Goal: Information Seeking & Learning: Learn about a topic

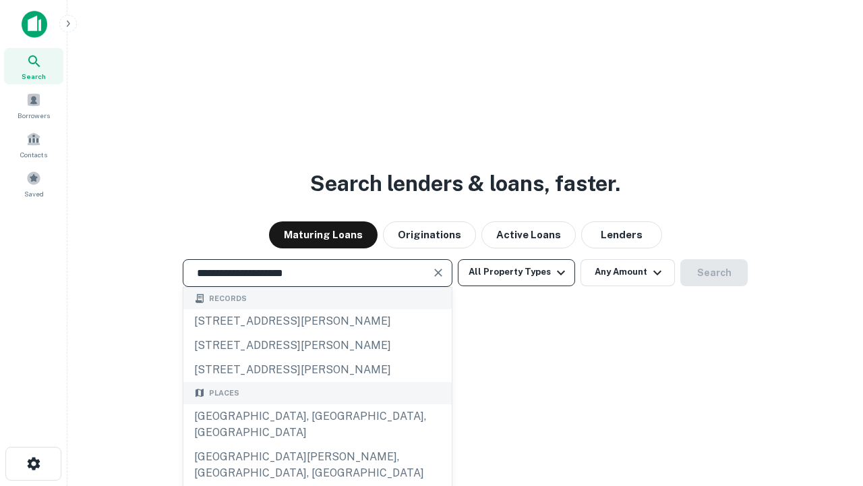
type input "**********"
click at [517, 272] on button "All Property Types" at bounding box center [516, 272] width 117 height 27
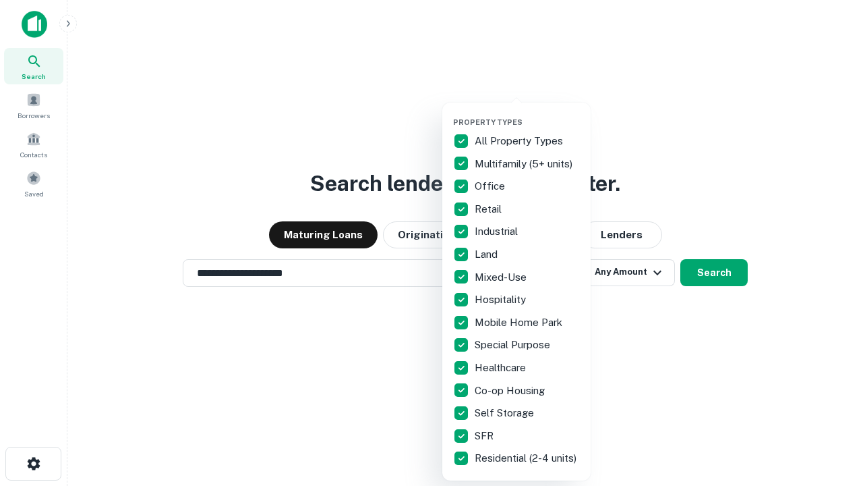
click at [527, 113] on button "button" at bounding box center [527, 113] width 148 height 1
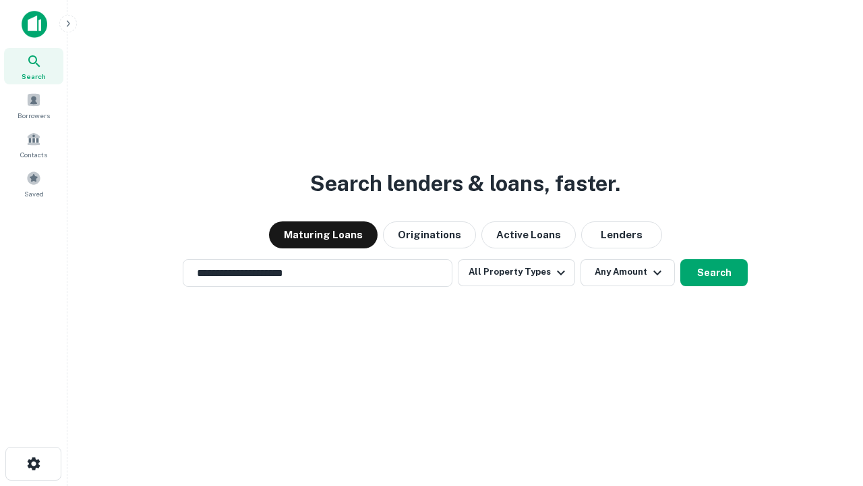
scroll to position [21, 0]
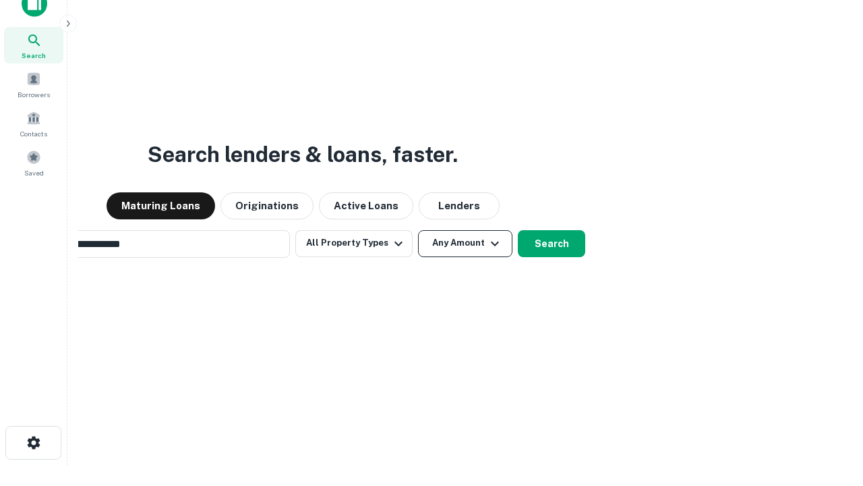
click at [418, 230] on button "Any Amount" at bounding box center [465, 243] width 94 height 27
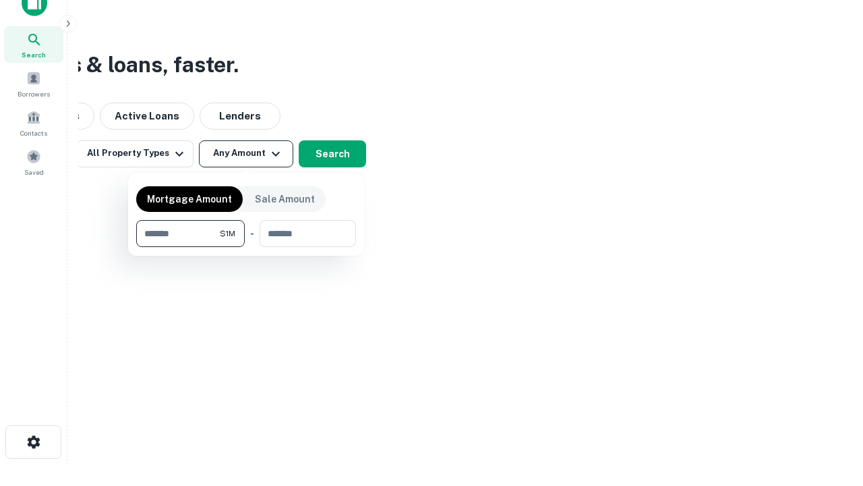
type input "*******"
click at [246, 247] on button "button" at bounding box center [246, 247] width 220 height 1
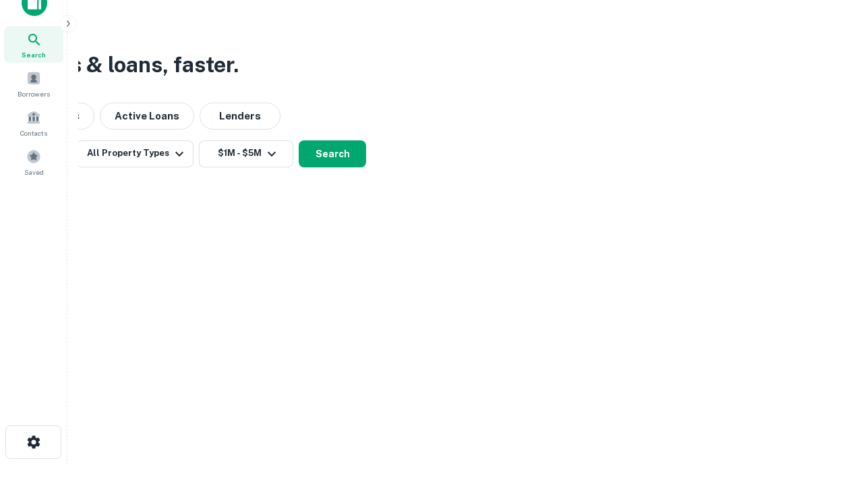
scroll to position [21, 0]
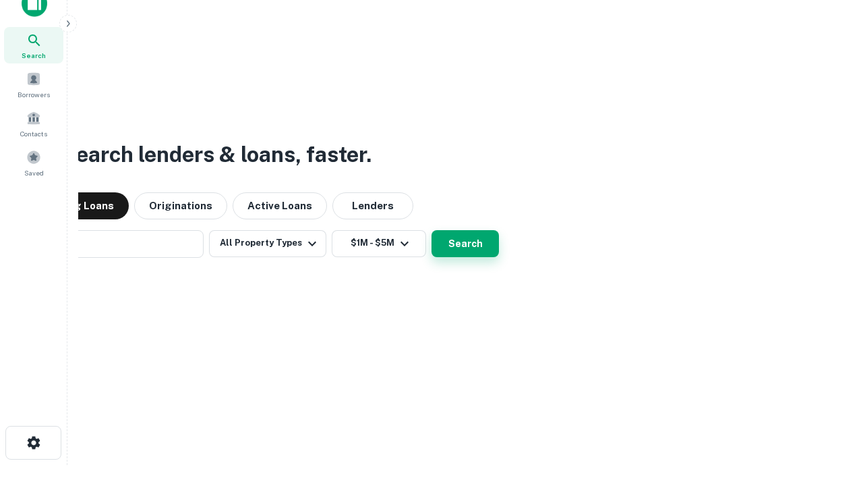
click at [432, 230] on button "Search" at bounding box center [465, 243] width 67 height 27
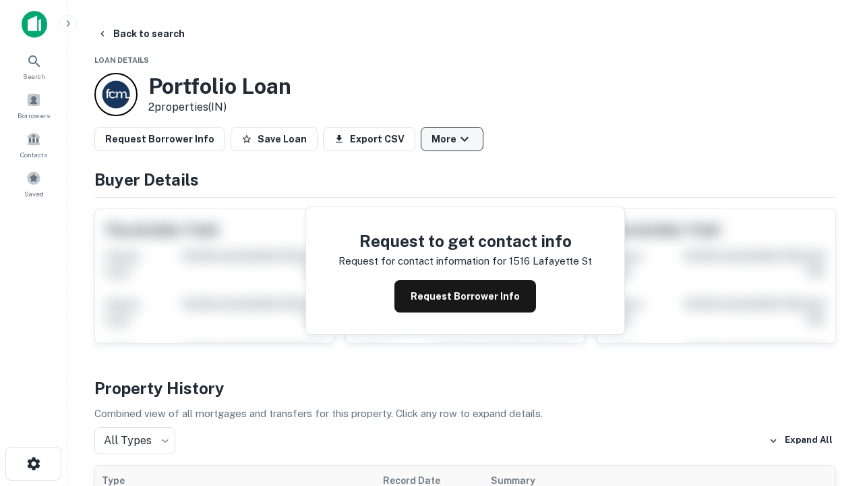
click at [452, 139] on button "More" at bounding box center [452, 139] width 63 height 24
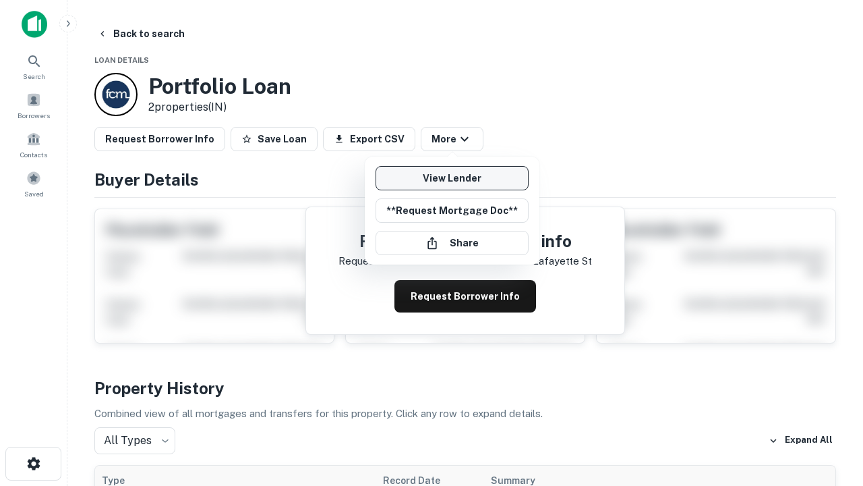
click at [452, 178] on link "View Lender" at bounding box center [452, 178] width 153 height 24
